Goal: Task Accomplishment & Management: Complete application form

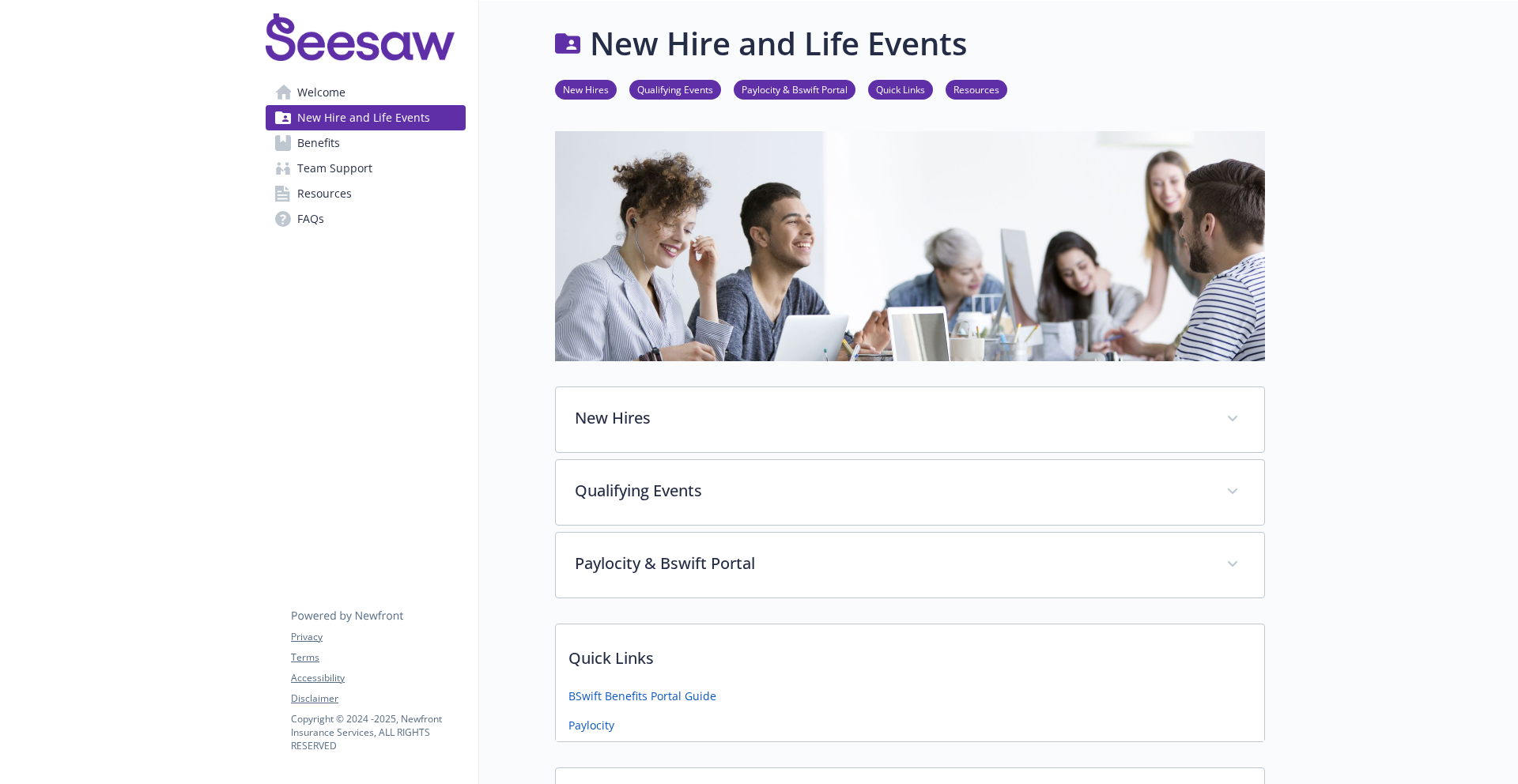
scroll to position [189, 0]
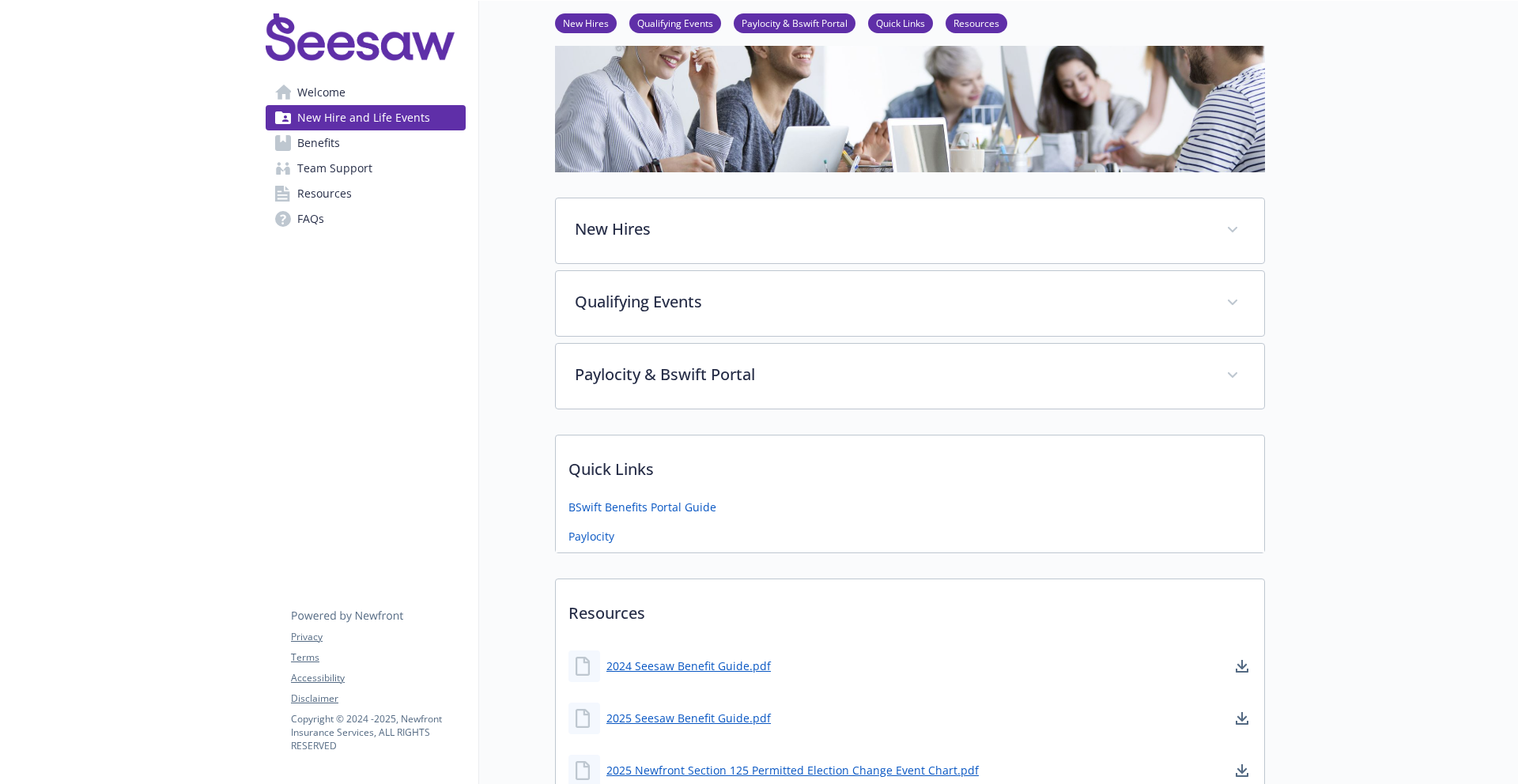
click at [191, 452] on div at bounding box center [126, 360] width 253 height 1097
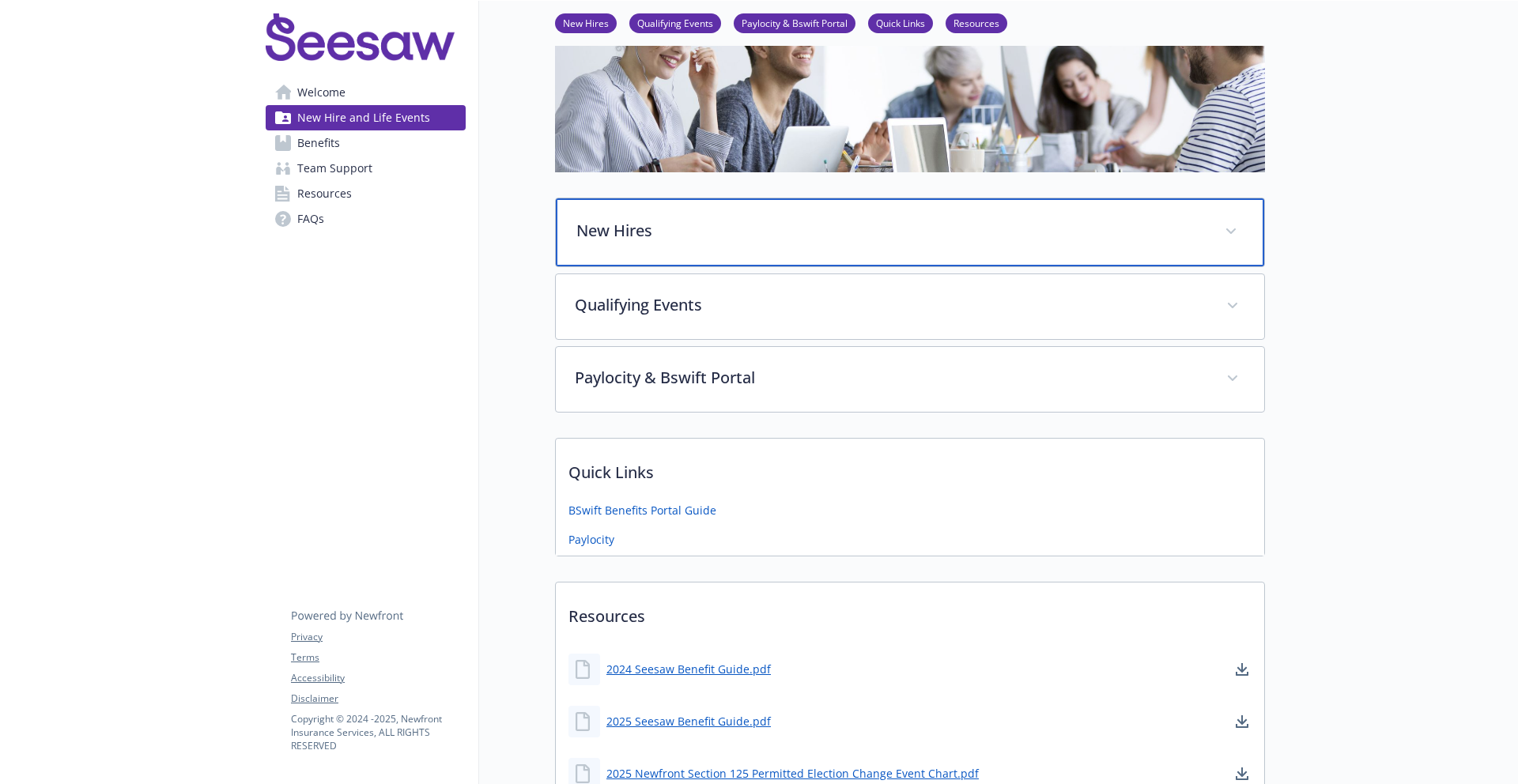
click at [615, 240] on p "New Hires" at bounding box center [891, 230] width 630 height 23
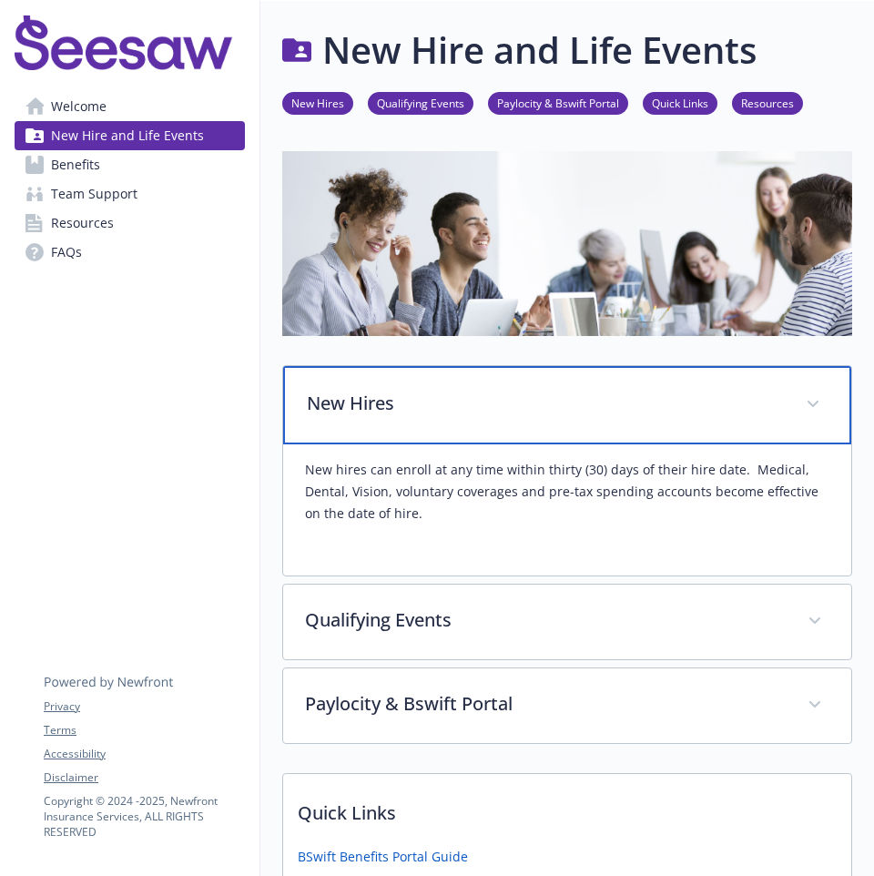
scroll to position [155, 0]
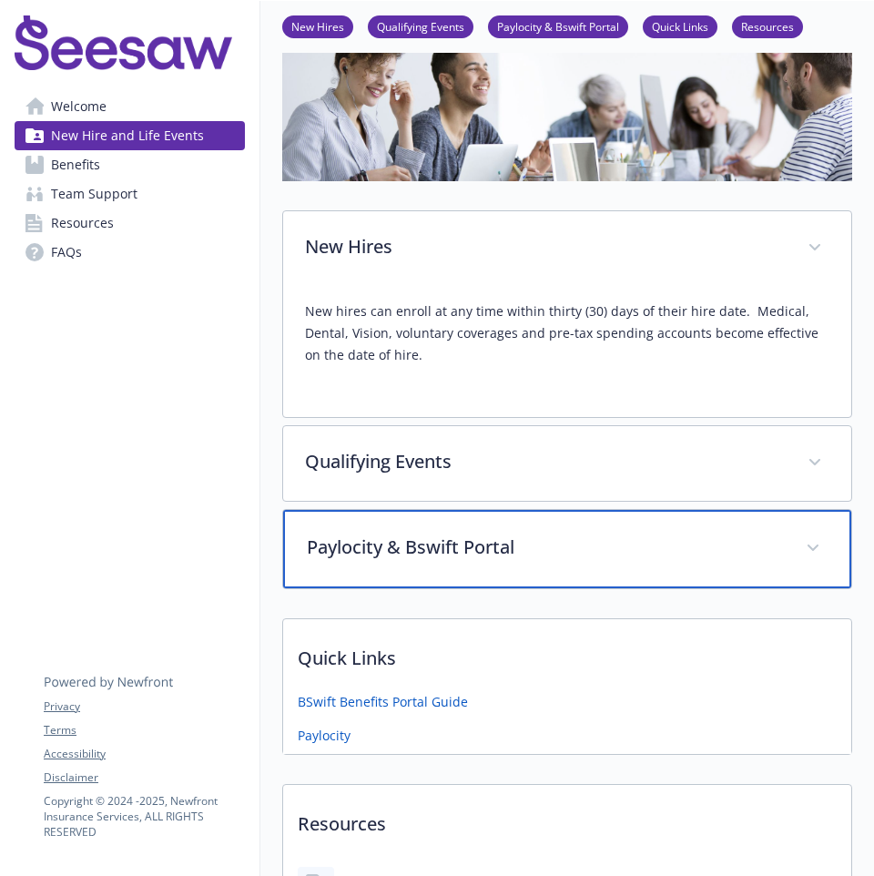
click at [806, 545] on span at bounding box center [813, 548] width 29 height 29
